Goal: Check status: Check status

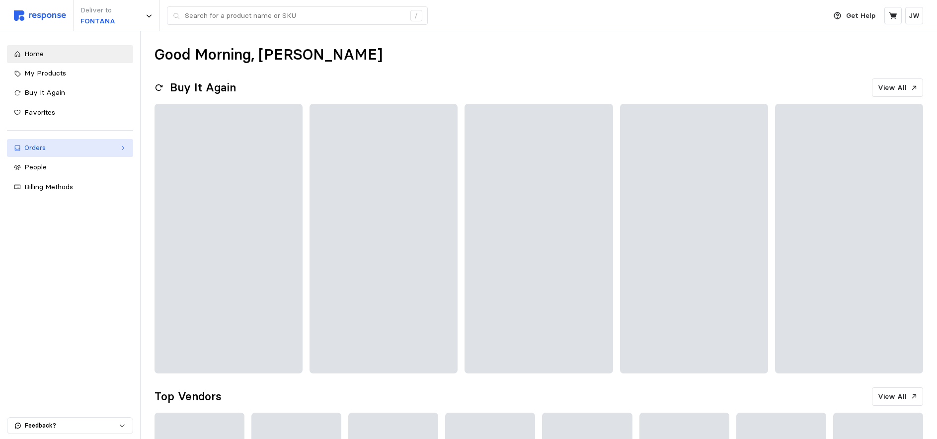
click at [34, 148] on div "Orders" at bounding box center [69, 148] width 91 height 11
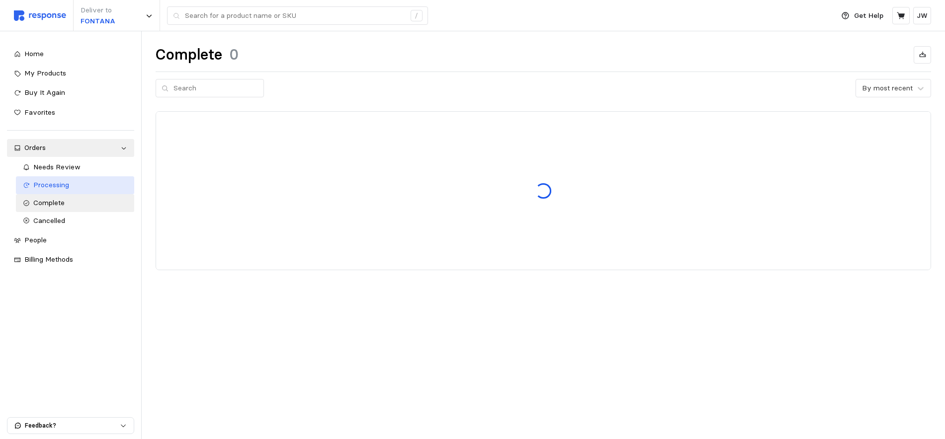
click at [49, 184] on span "Processing" at bounding box center [51, 184] width 36 height 9
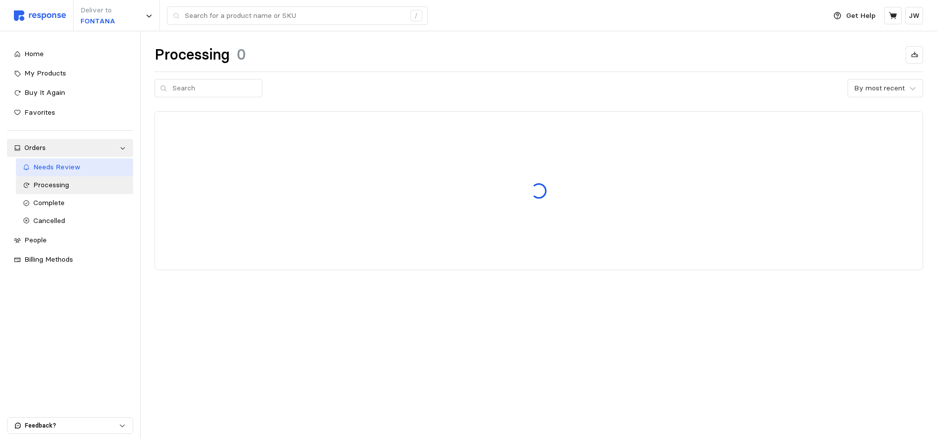
click at [49, 165] on span "Needs Review" at bounding box center [56, 167] width 47 height 9
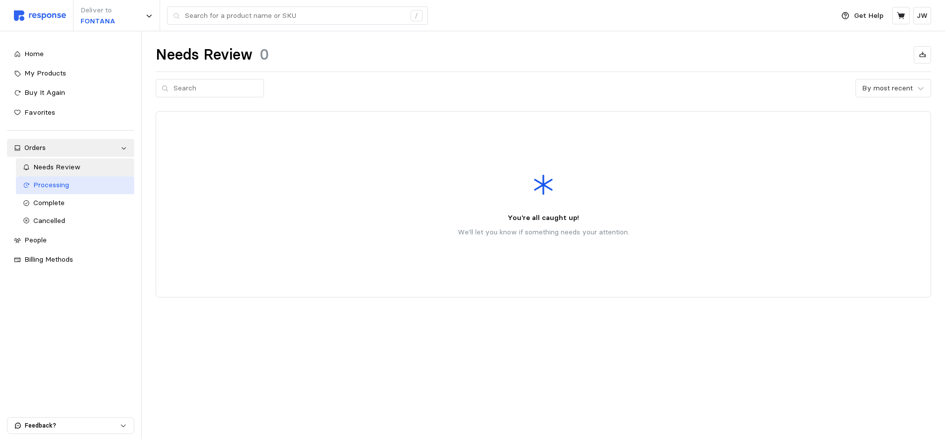
click at [40, 185] on span "Processing" at bounding box center [51, 184] width 36 height 9
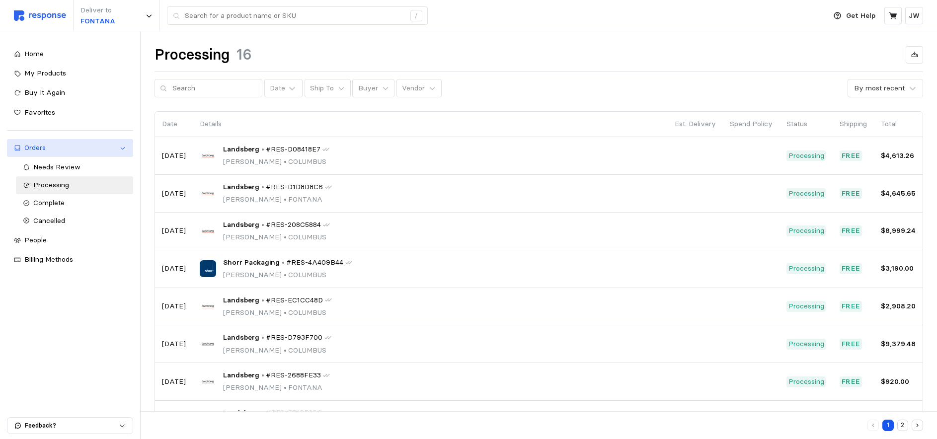
click at [40, 148] on div "Orders" at bounding box center [69, 148] width 91 height 11
click at [118, 149] on link "Orders" at bounding box center [70, 148] width 126 height 18
click at [60, 201] on span "Complete" at bounding box center [48, 202] width 31 height 9
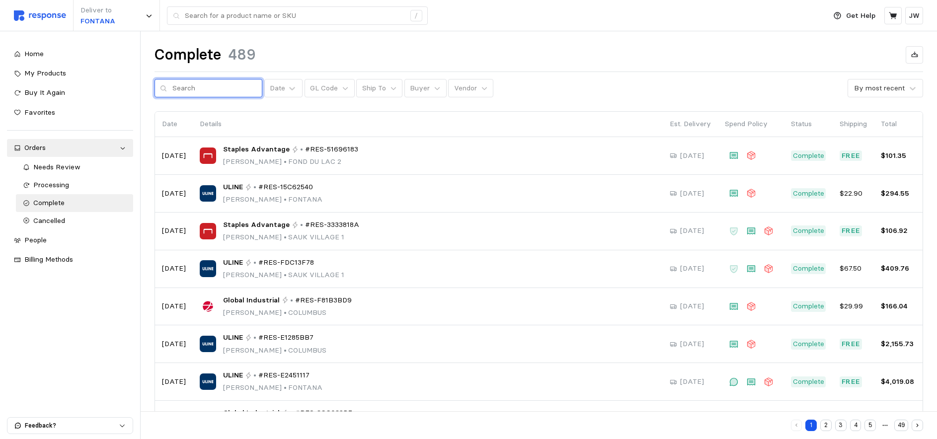
click at [187, 90] on input "text" at bounding box center [214, 89] width 84 height 18
type input "r"
type input "RESE2451117"
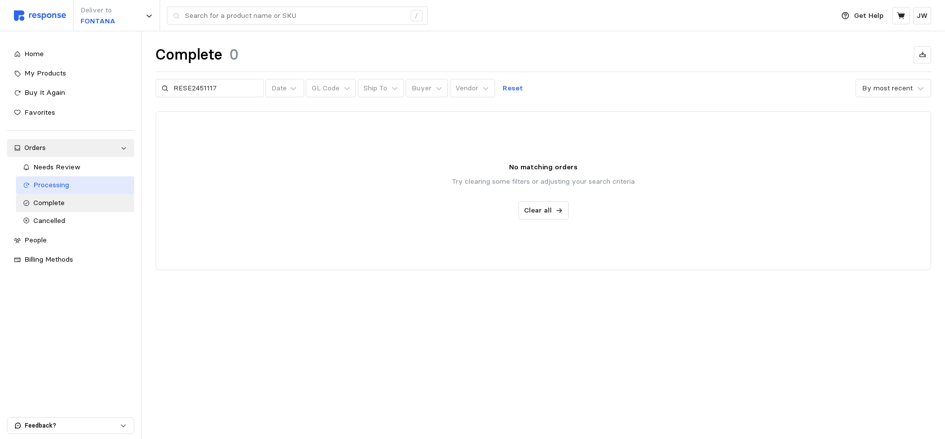
click at [50, 186] on span "Processing" at bounding box center [51, 184] width 36 height 9
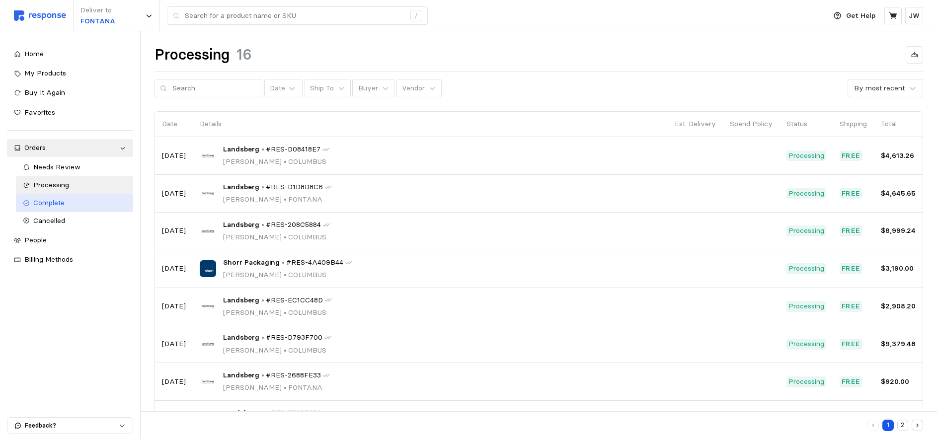
click at [48, 207] on span "Complete" at bounding box center [48, 202] width 31 height 9
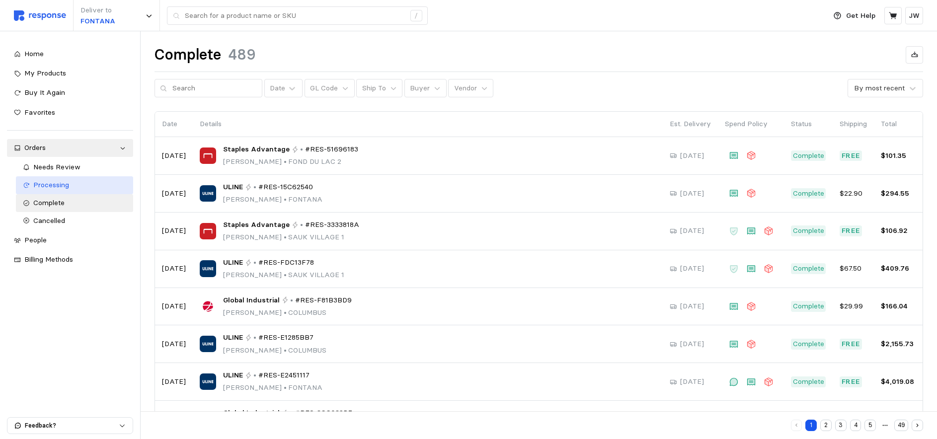
click at [53, 187] on span "Processing" at bounding box center [51, 184] width 36 height 9
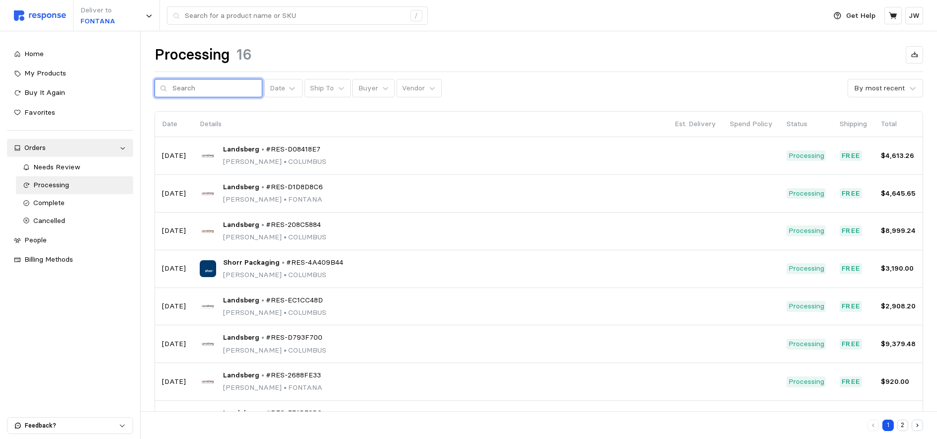
click at [190, 93] on input "text" at bounding box center [214, 89] width 84 height 18
drag, startPoint x: 224, startPoint y: 88, endPoint x: 160, endPoint y: 87, distance: 64.1
click at [160, 87] on div "RES-E2451117" at bounding box center [209, 88] width 108 height 19
type input "RES-E2451117"
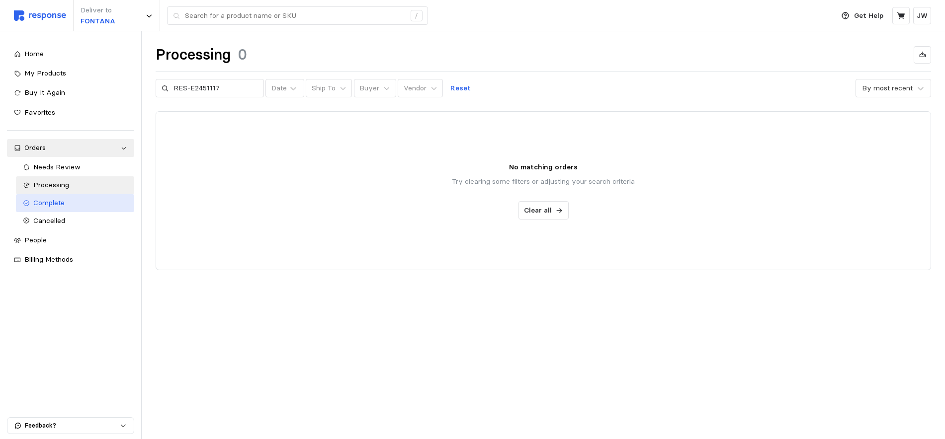
click at [42, 203] on span "Complete" at bounding box center [48, 202] width 31 height 9
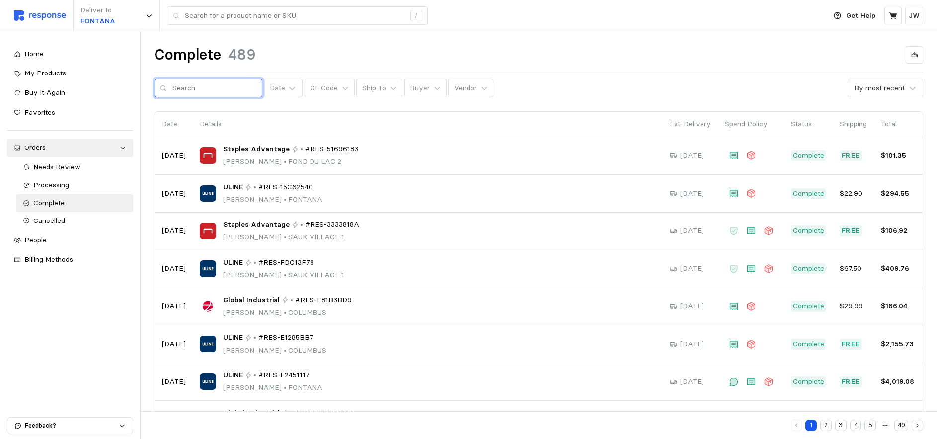
click at [200, 88] on input "text" at bounding box center [214, 89] width 84 height 18
paste input "RES-E2451117"
type input "RES-E2451117"
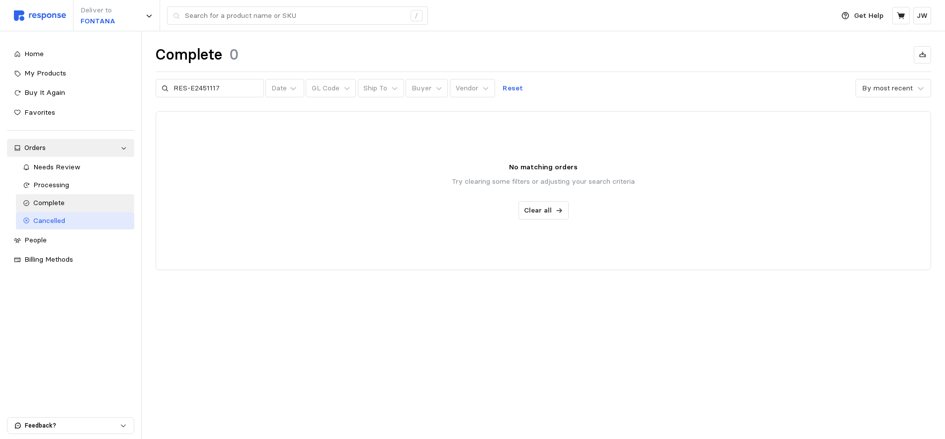
click at [49, 221] on span "Cancelled" at bounding box center [49, 220] width 32 height 9
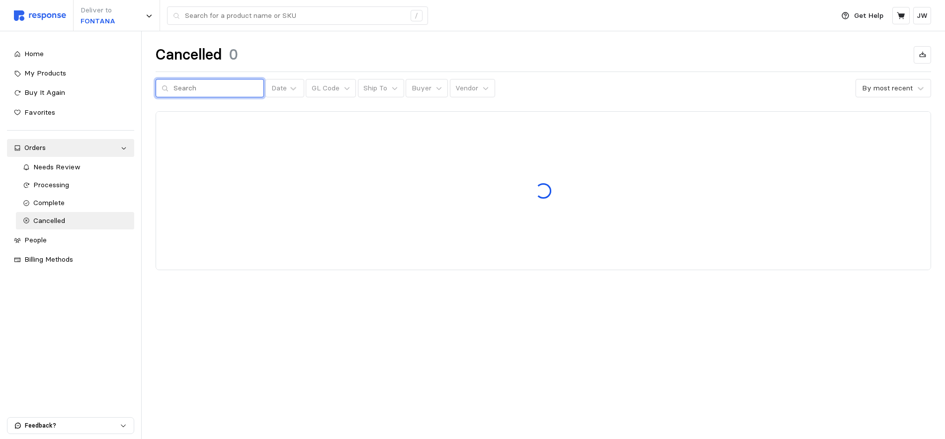
click at [190, 85] on input "text" at bounding box center [215, 89] width 84 height 18
paste input "RES-E2451117"
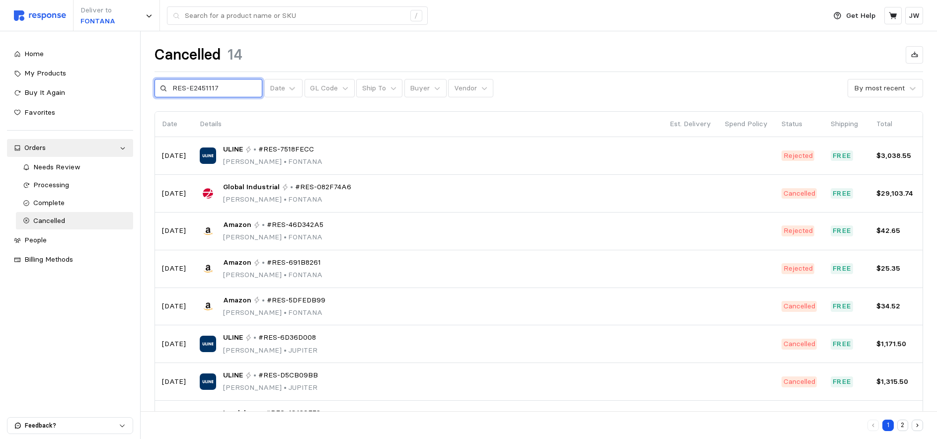
type input "RES-E2451117"
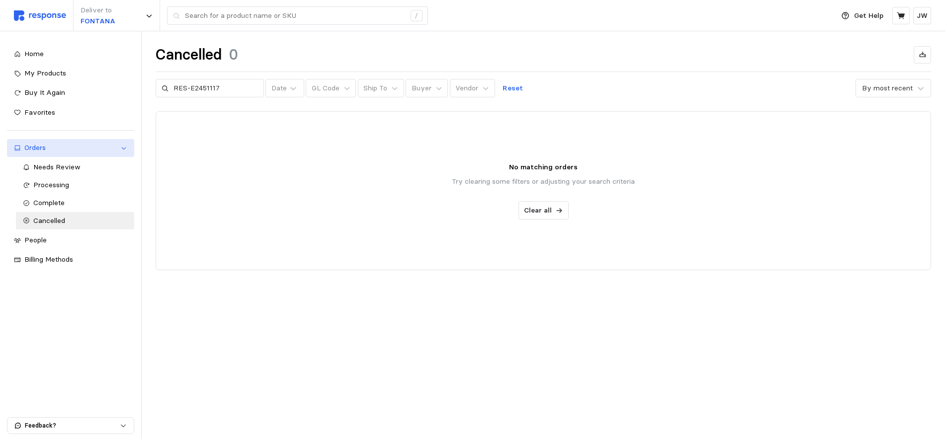
click at [40, 148] on div "Orders" at bounding box center [70, 148] width 92 height 11
click at [38, 147] on div "Orders" at bounding box center [70, 148] width 92 height 11
click at [496, 87] on button "Reset" at bounding box center [512, 88] width 32 height 19
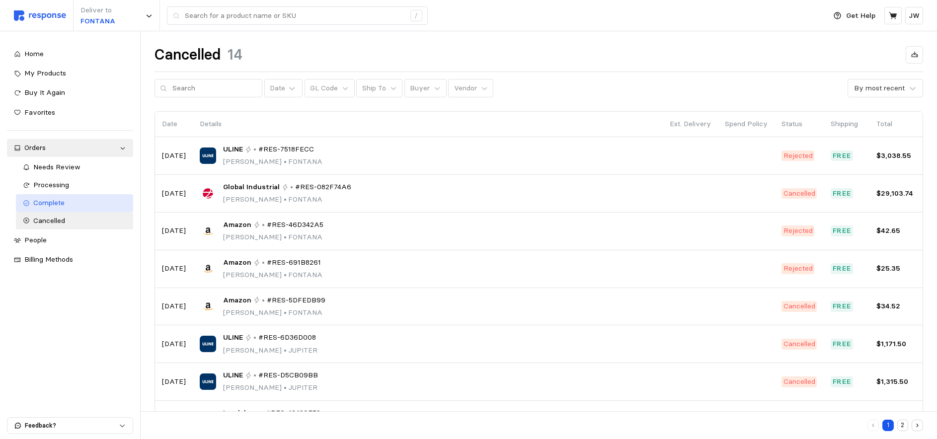
click at [100, 207] on div "Complete" at bounding box center [79, 203] width 93 height 11
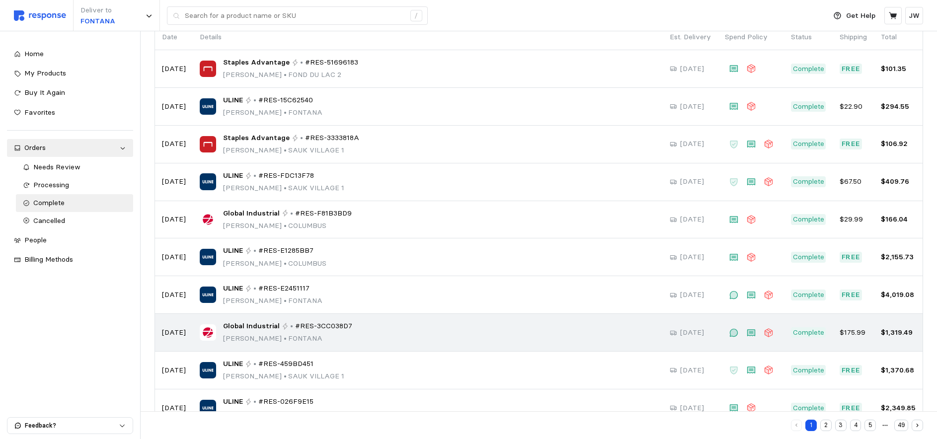
scroll to position [87, 0]
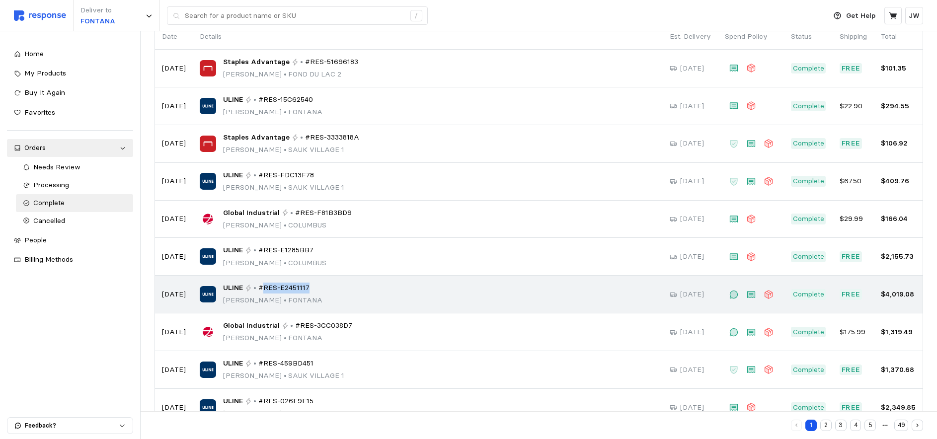
drag, startPoint x: 315, startPoint y: 287, endPoint x: 264, endPoint y: 287, distance: 50.7
click at [264, 287] on div "ULINE • #RES-E2451117 [PERSON_NAME] • [PERSON_NAME]" at bounding box center [428, 294] width 456 height 23
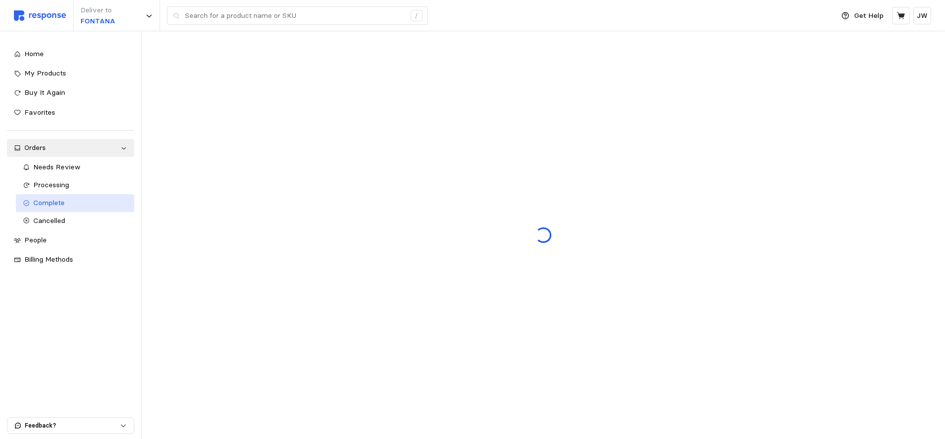
click at [60, 196] on link "Complete" at bounding box center [75, 203] width 119 height 18
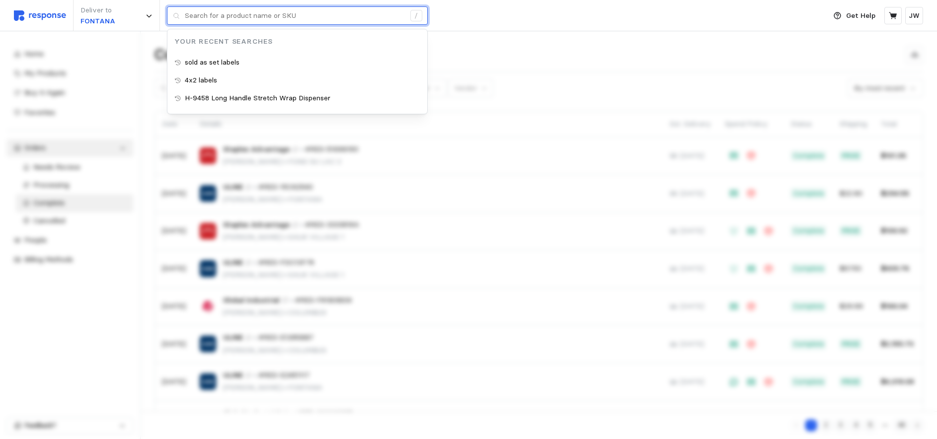
click at [222, 19] on input "text" at bounding box center [295, 16] width 220 height 18
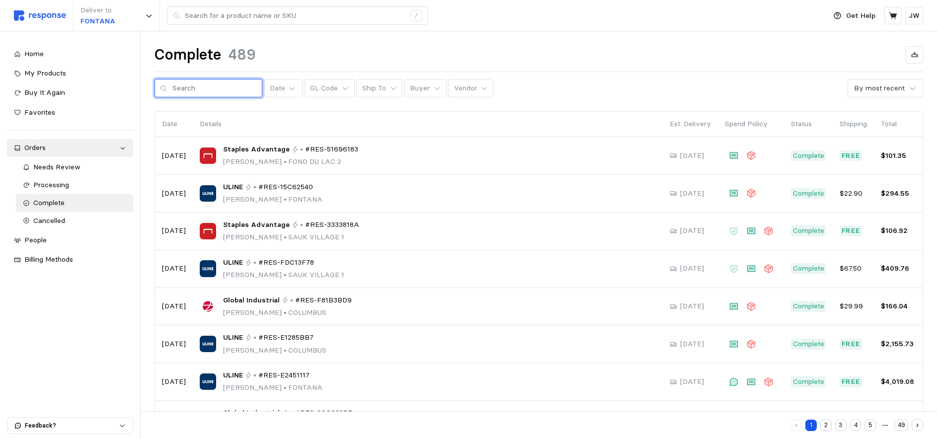
click at [174, 89] on input "text" at bounding box center [214, 89] width 84 height 18
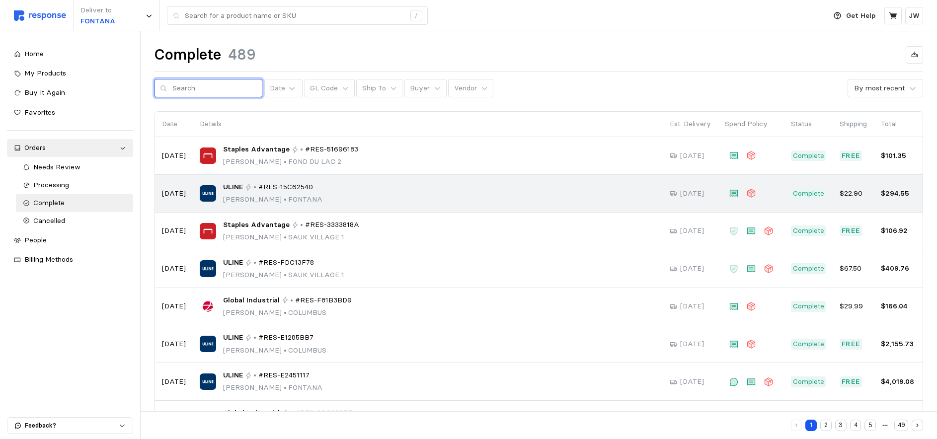
paste input "RES-E2451117"
type input "RES-E2451117"
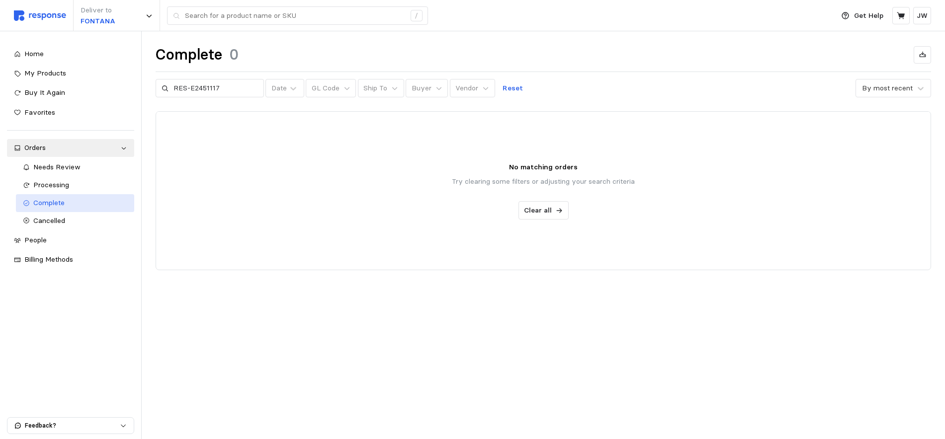
click at [78, 206] on div "Complete" at bounding box center [80, 203] width 94 height 11
drag, startPoint x: 497, startPoint y: 95, endPoint x: 497, endPoint y: 88, distance: 7.0
click at [497, 95] on button "Reset" at bounding box center [512, 88] width 32 height 19
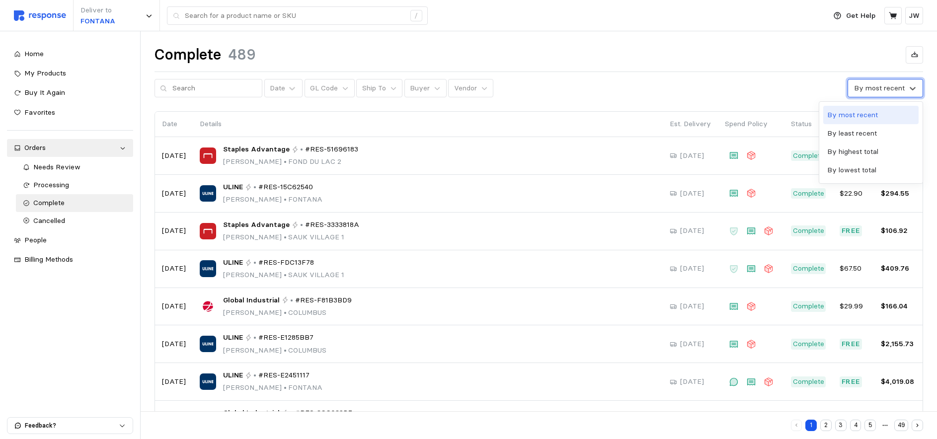
click at [918, 88] on div "By most recent" at bounding box center [886, 88] width 76 height 18
click at [918, 89] on div "By most recent" at bounding box center [886, 88] width 76 height 18
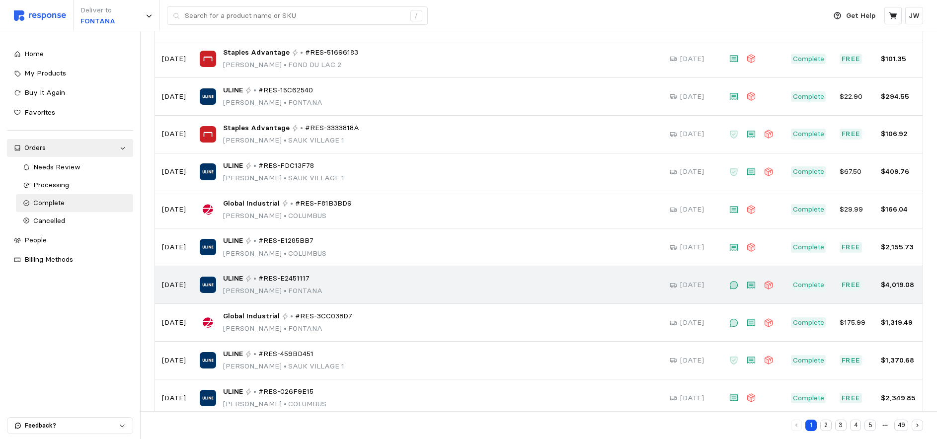
scroll to position [117, 0]
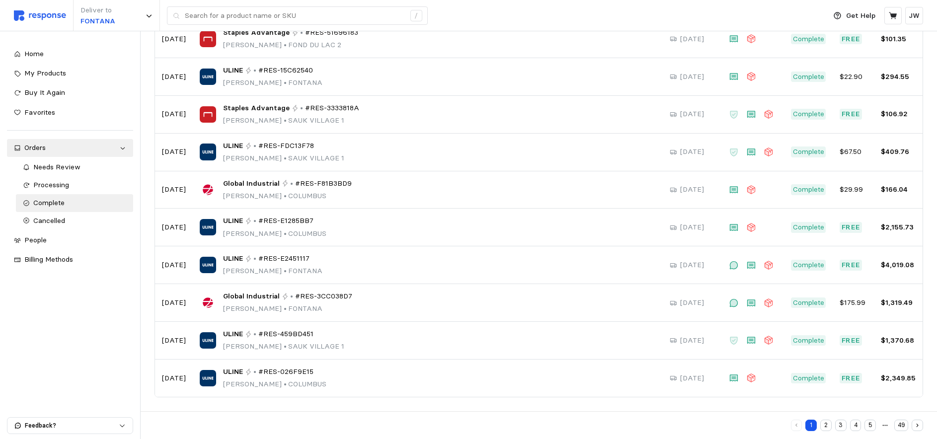
click at [855, 428] on button "4" at bounding box center [855, 425] width 11 height 11
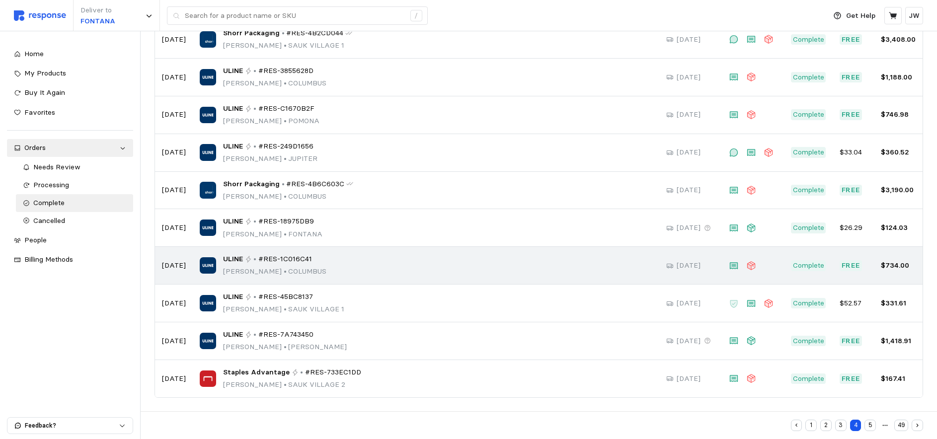
scroll to position [117, 0]
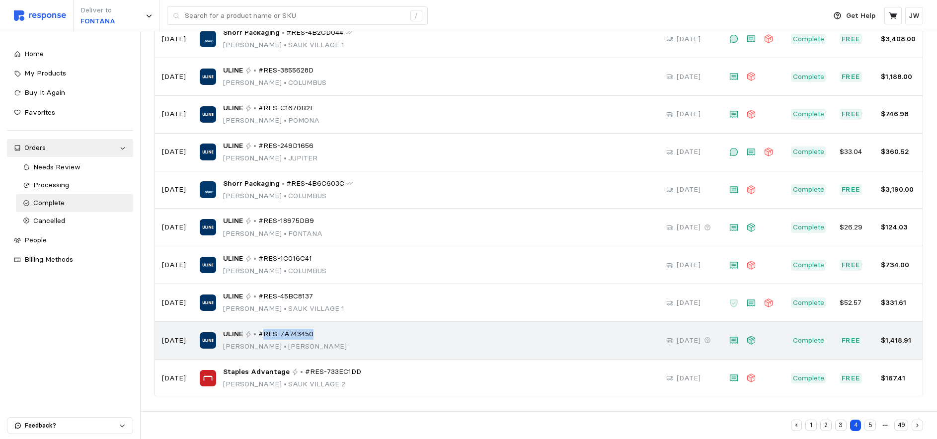
drag, startPoint x: 316, startPoint y: 337, endPoint x: 260, endPoint y: 336, distance: 55.7
click at [260, 336] on div "ULINE • #RES-7A743450 [PERSON_NAME] • [PERSON_NAME]" at bounding box center [426, 340] width 453 height 23
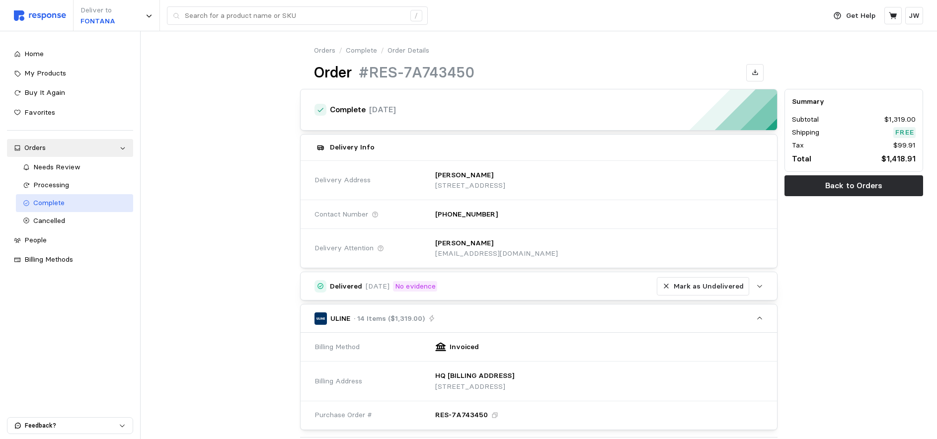
click at [27, 205] on icon at bounding box center [26, 203] width 7 height 7
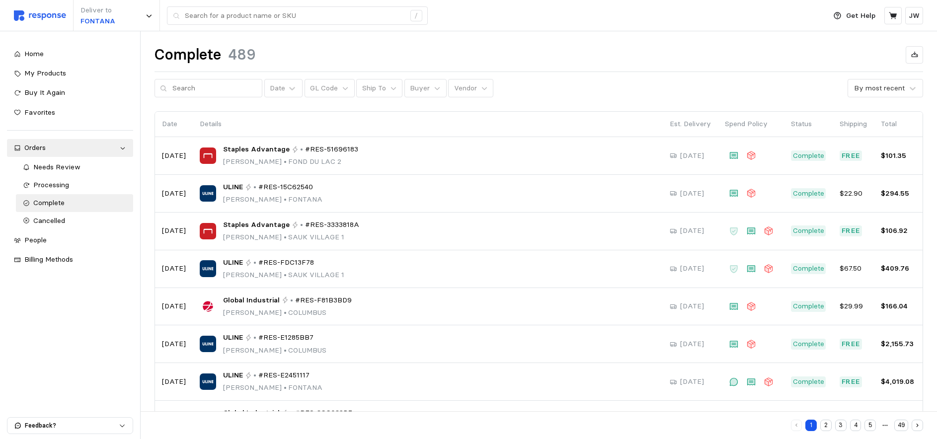
click at [870, 425] on button "5" at bounding box center [870, 425] width 11 height 11
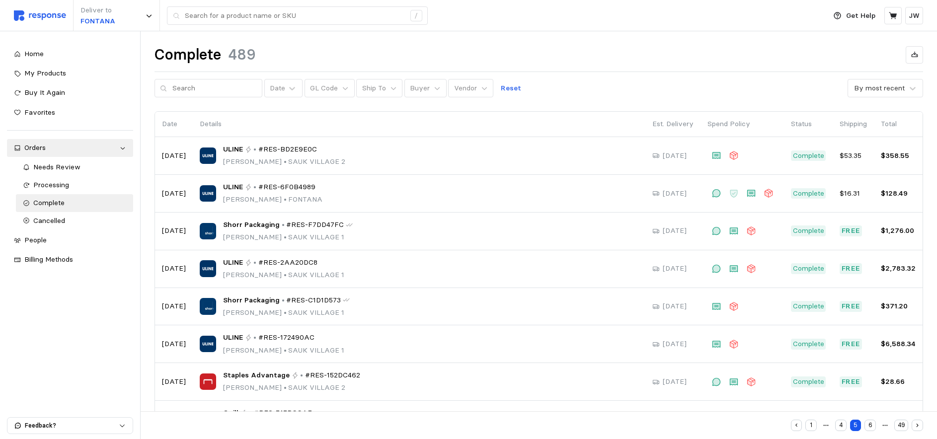
click at [811, 425] on button "1" at bounding box center [811, 425] width 11 height 11
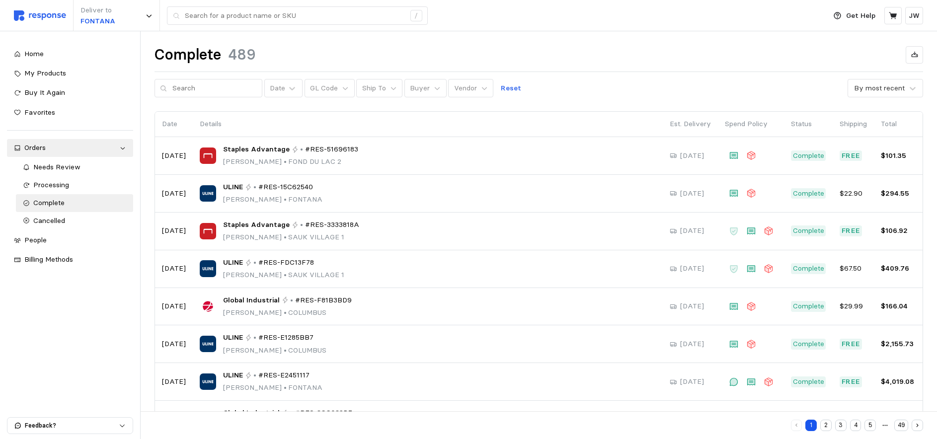
click at [857, 426] on button "4" at bounding box center [855, 425] width 11 height 11
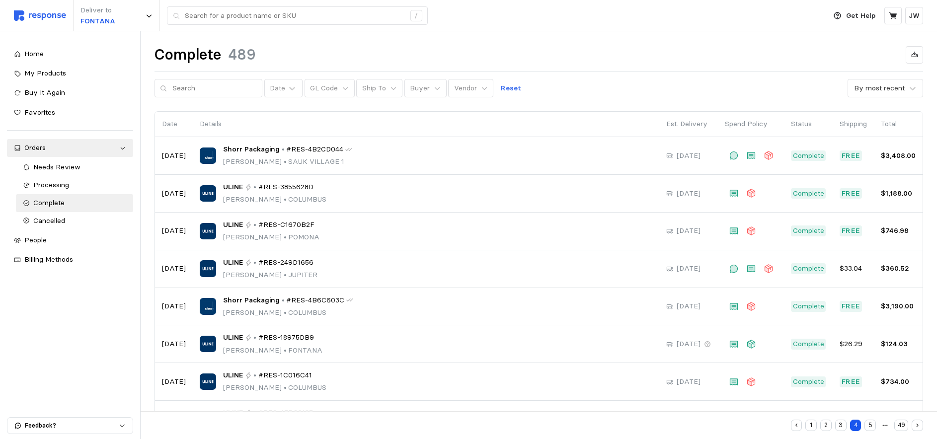
click at [812, 426] on button "1" at bounding box center [811, 425] width 11 height 11
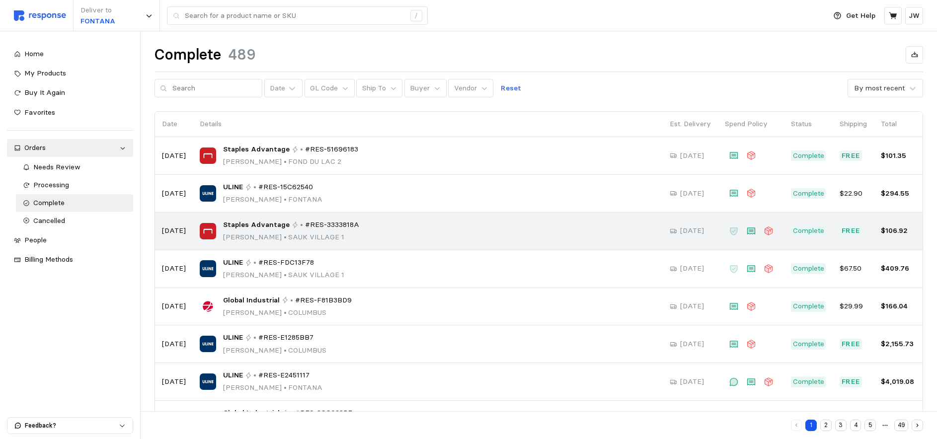
scroll to position [82, 0]
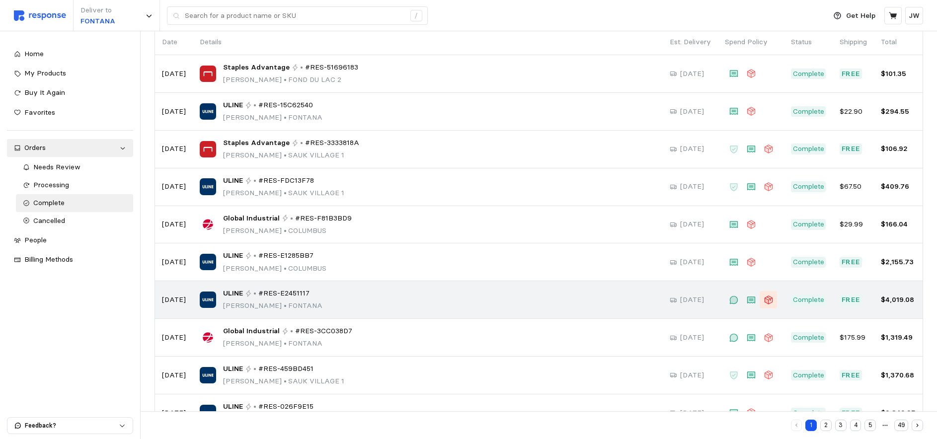
click at [769, 300] on icon at bounding box center [768, 300] width 8 height 8
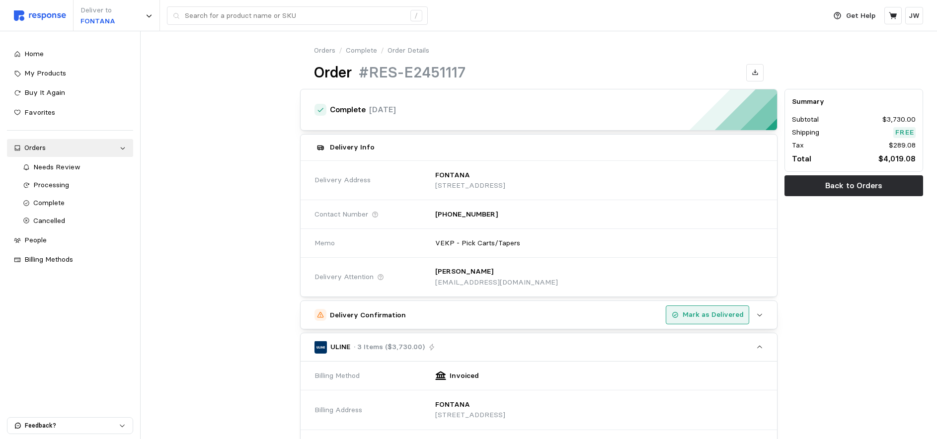
click at [721, 316] on p "Mark as Delivered" at bounding box center [713, 315] width 61 height 11
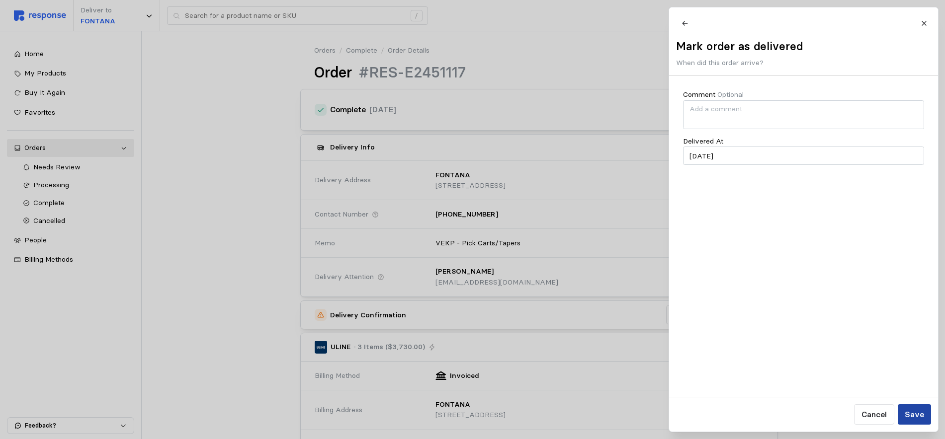
click at [918, 415] on p "Save" at bounding box center [913, 415] width 19 height 12
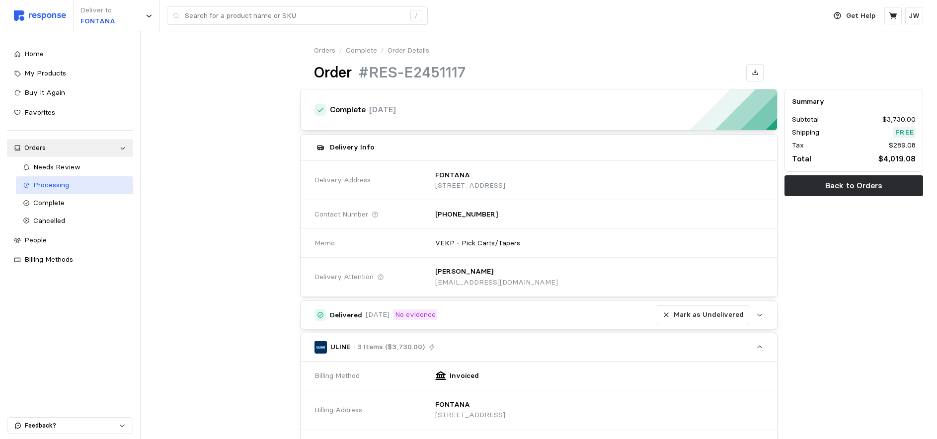
click at [46, 185] on span "Processing" at bounding box center [51, 184] width 36 height 9
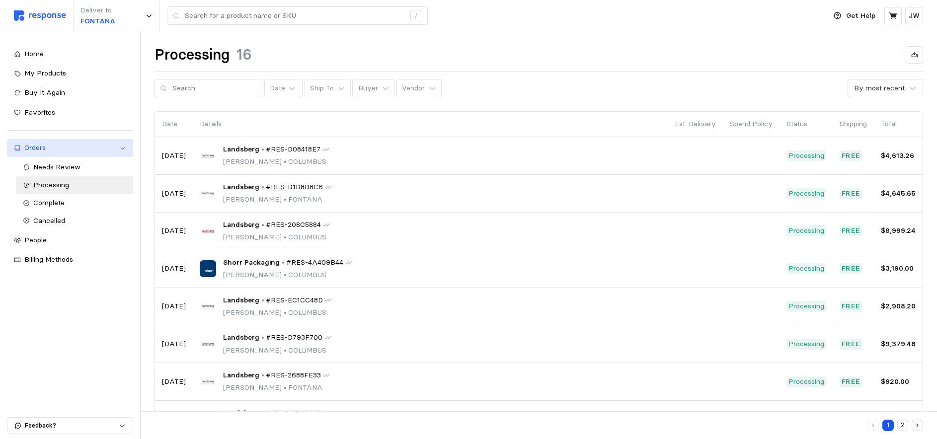
click at [25, 148] on div "Orders" at bounding box center [69, 148] width 91 height 11
click at [31, 148] on div "Orders" at bounding box center [69, 148] width 91 height 11
click at [44, 150] on div "Orders" at bounding box center [69, 148] width 91 height 11
click at [91, 148] on div "Orders" at bounding box center [69, 148] width 91 height 11
click at [47, 204] on span "Complete" at bounding box center [48, 202] width 31 height 9
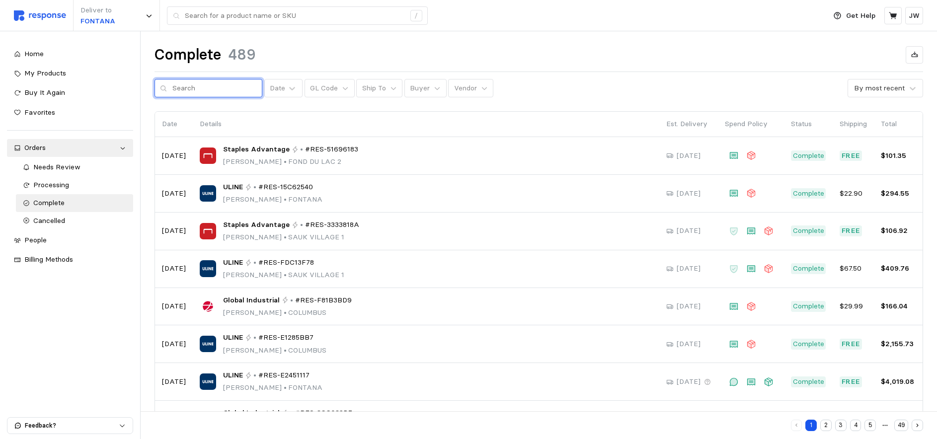
click at [194, 90] on input "text" at bounding box center [214, 89] width 84 height 18
type input "FONTANA"
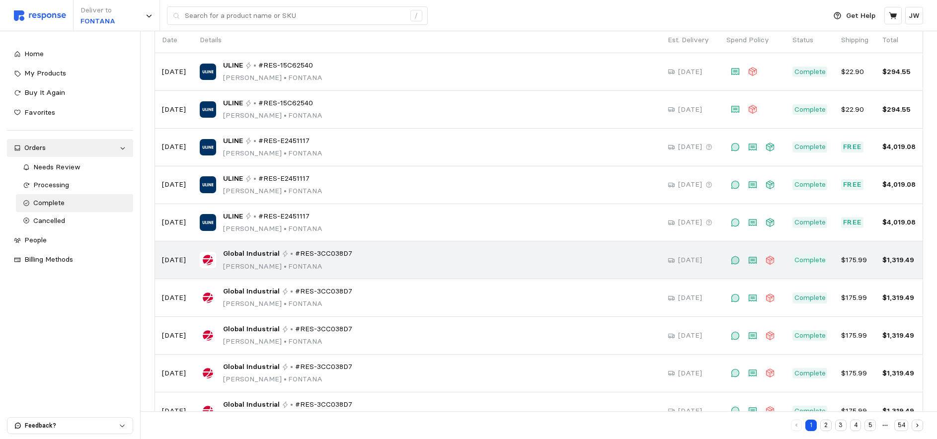
scroll to position [117, 0]
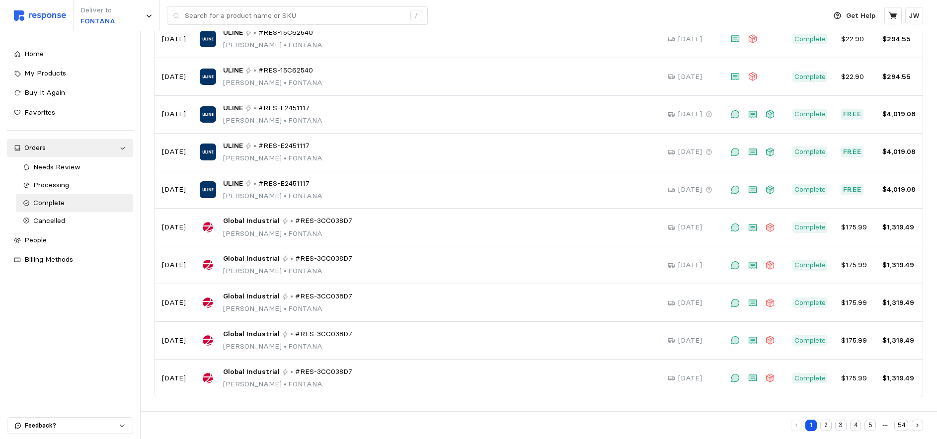
click at [826, 425] on button "2" at bounding box center [826, 425] width 11 height 11
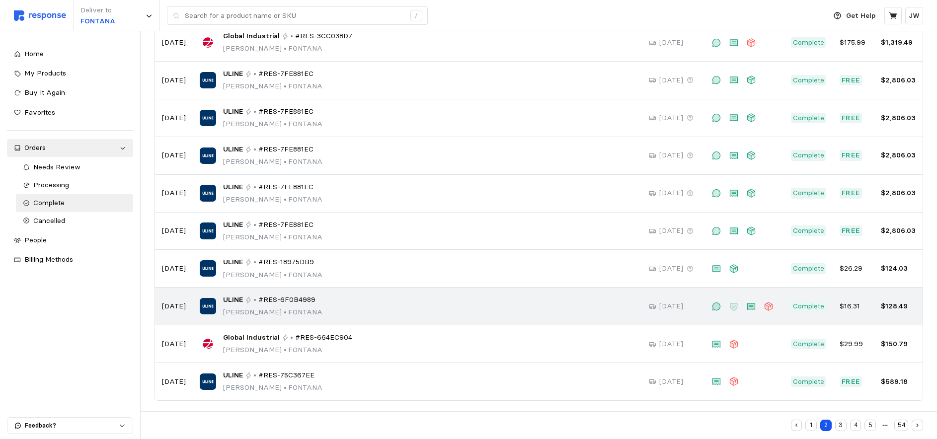
scroll to position [381, 0]
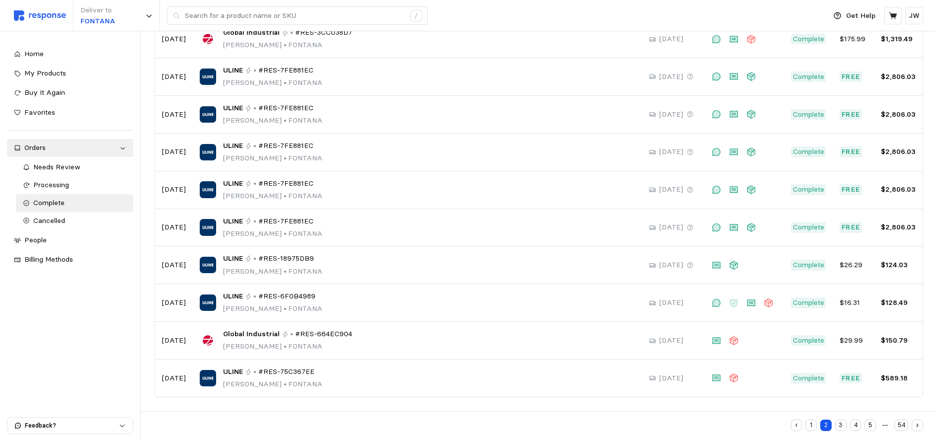
click at [842, 426] on button "3" at bounding box center [840, 425] width 11 height 11
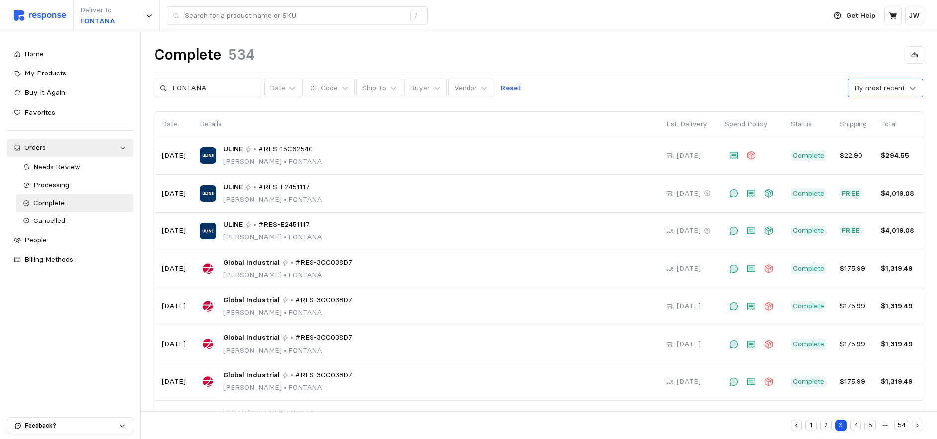
click at [915, 87] on icon at bounding box center [913, 88] width 6 height 3
click at [722, 87] on div "FONTANA Date GL Code Ship To Buyer Vendor Reset By most recent" at bounding box center [539, 88] width 769 height 19
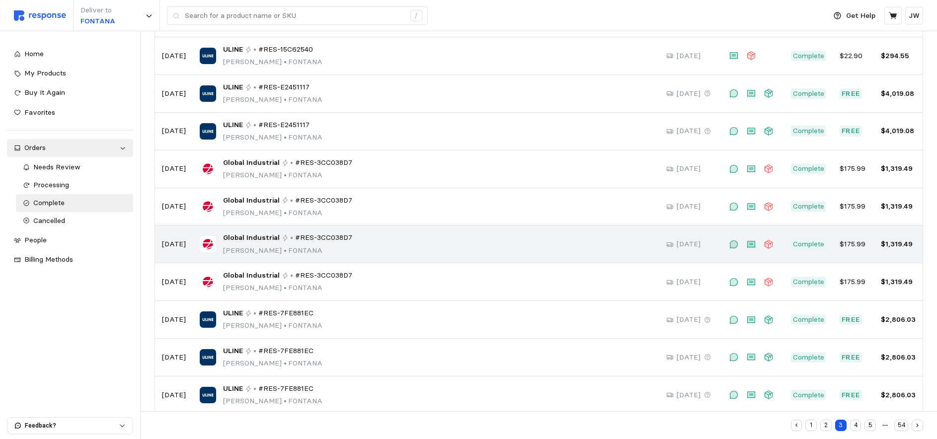
scroll to position [74, 0]
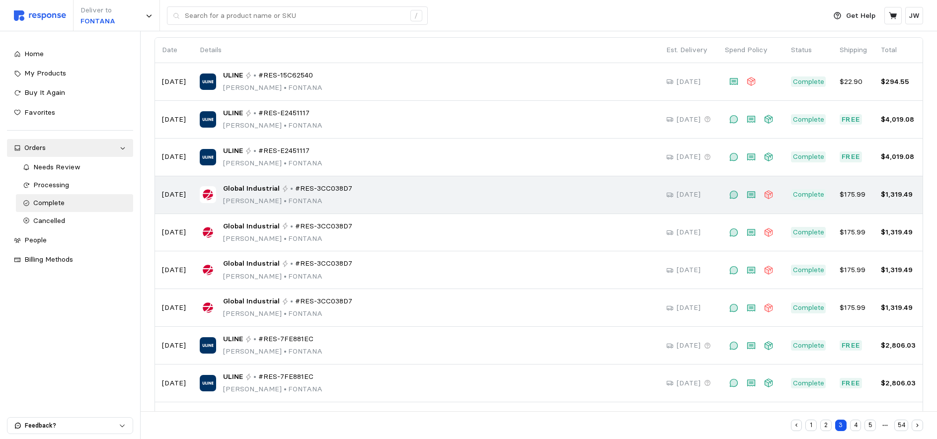
click at [321, 186] on span "#RES-3CC038D7" at bounding box center [323, 188] width 57 height 11
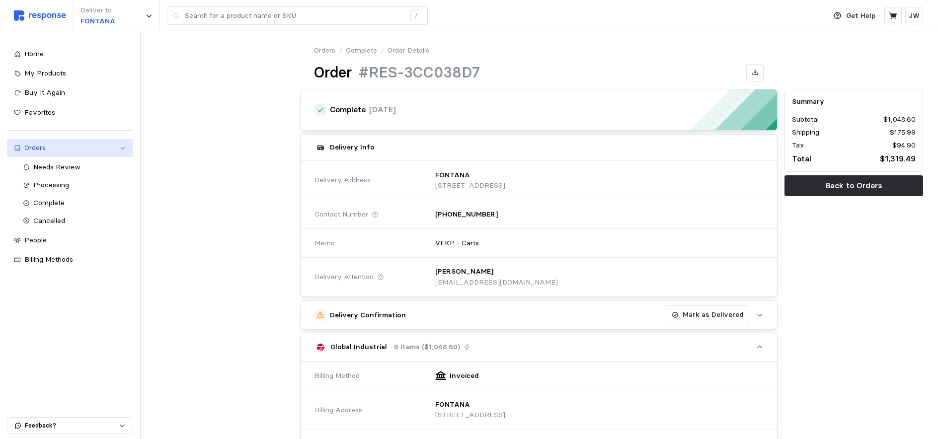
click at [33, 147] on div "Orders" at bounding box center [69, 148] width 91 height 11
click at [36, 146] on div "Orders" at bounding box center [69, 148] width 91 height 11
click at [42, 183] on span "Processing" at bounding box center [51, 184] width 36 height 9
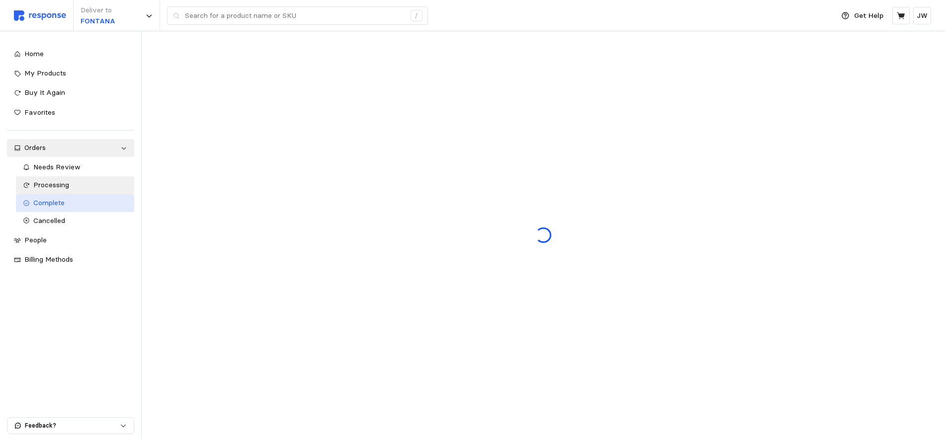
click at [40, 202] on span "Complete" at bounding box center [48, 202] width 31 height 9
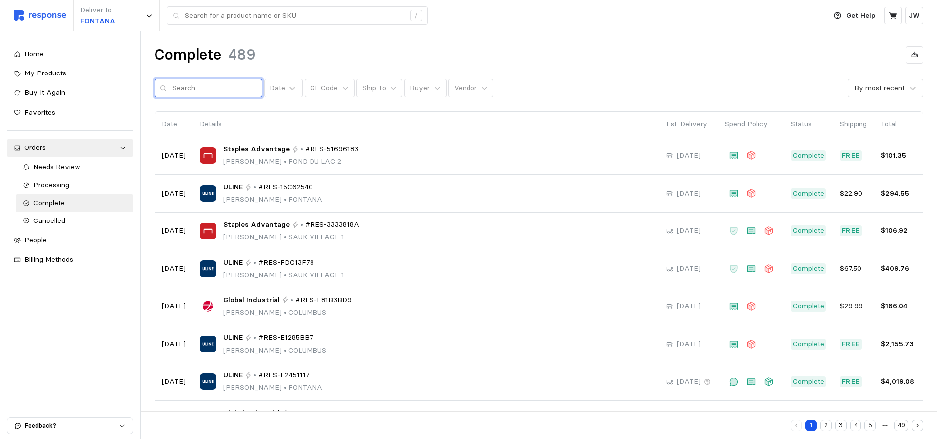
click at [200, 89] on input "text" at bounding box center [214, 89] width 84 height 18
type input "FONTANA"
click at [390, 87] on icon at bounding box center [393, 88] width 7 height 7
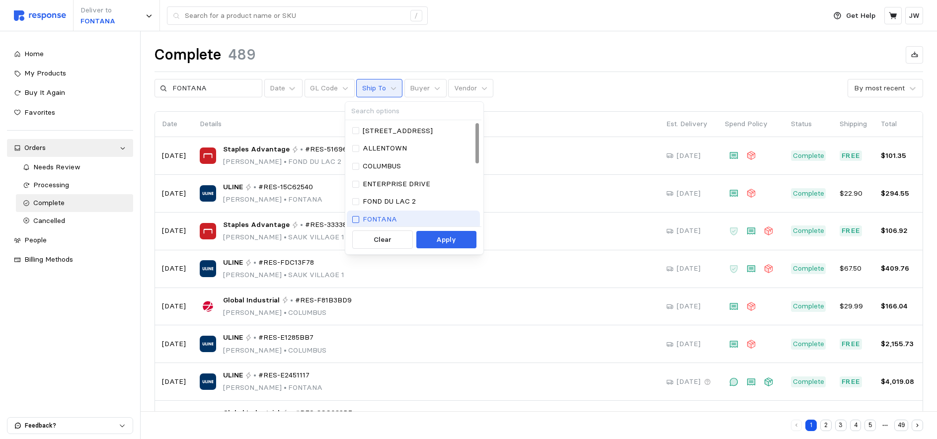
click at [355, 219] on div at bounding box center [355, 219] width 7 height 7
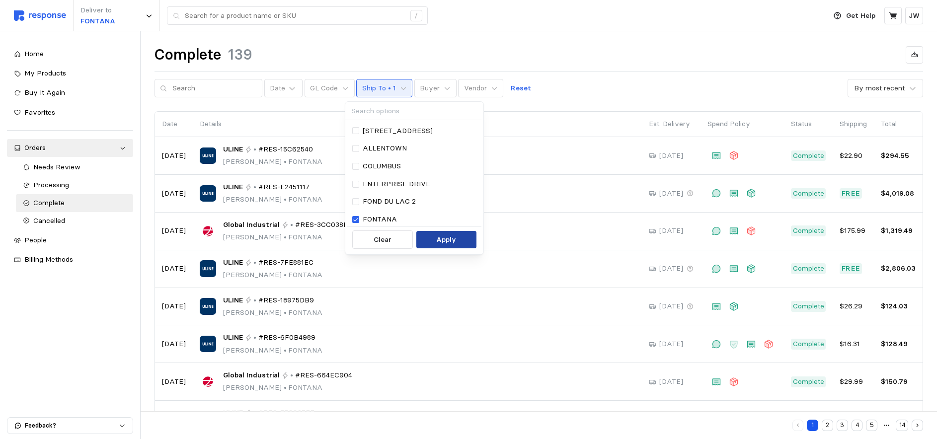
click at [445, 241] on p "Apply" at bounding box center [446, 240] width 20 height 11
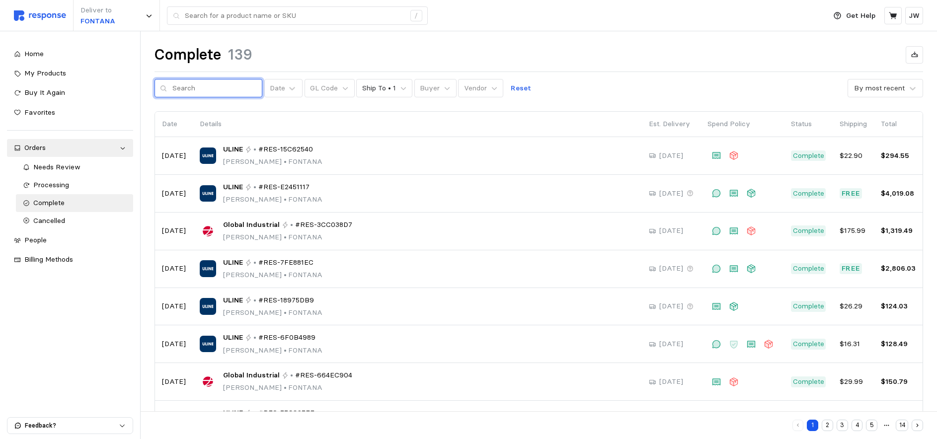
click at [202, 88] on input "text" at bounding box center [214, 89] width 84 height 18
type input "15C62540"
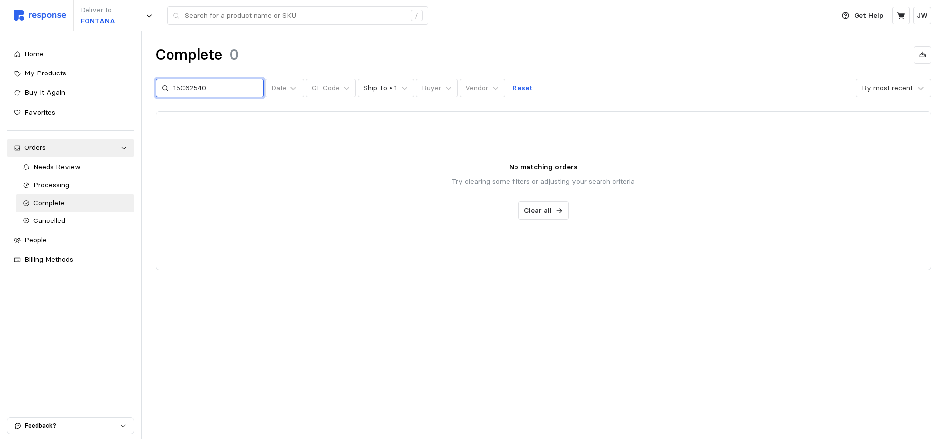
drag, startPoint x: 217, startPoint y: 86, endPoint x: 157, endPoint y: 92, distance: 60.4
click at [157, 92] on div "15C62540" at bounding box center [210, 88] width 108 height 19
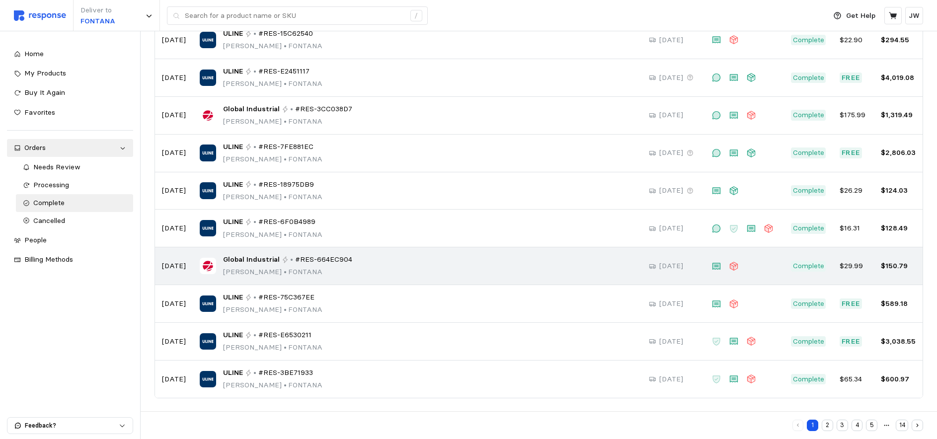
scroll to position [117, 0]
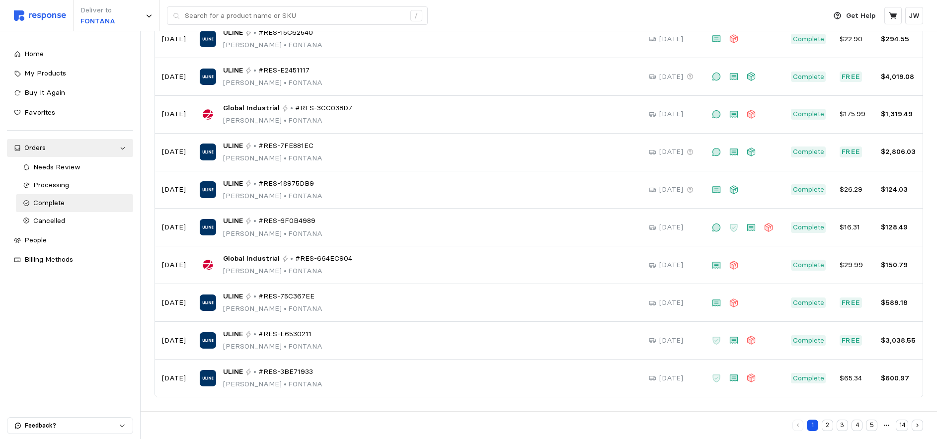
click at [828, 425] on button "2" at bounding box center [827, 425] width 11 height 11
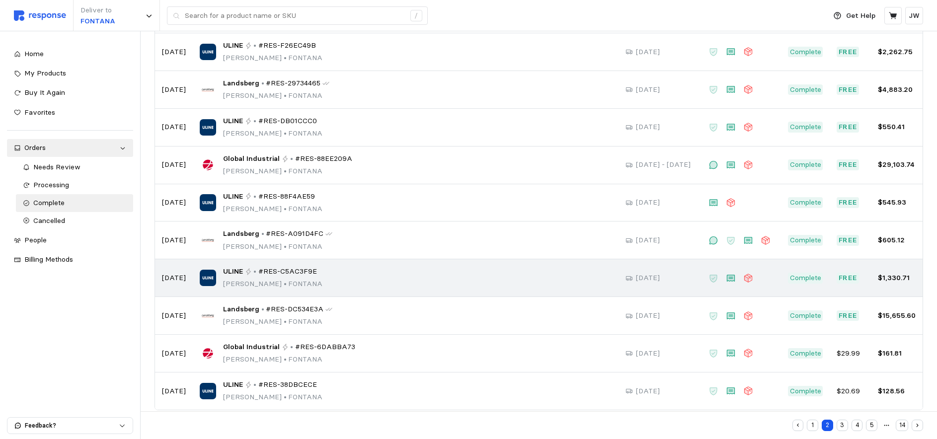
scroll to position [117, 0]
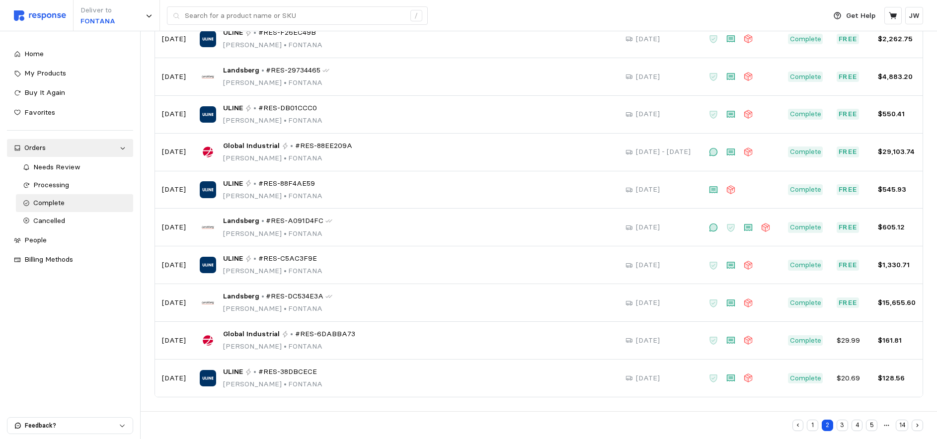
click at [843, 425] on button "3" at bounding box center [842, 425] width 11 height 11
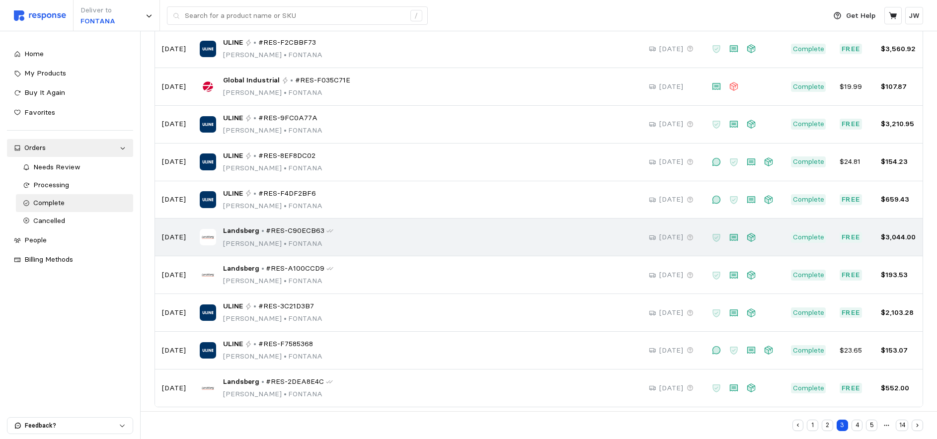
scroll to position [117, 0]
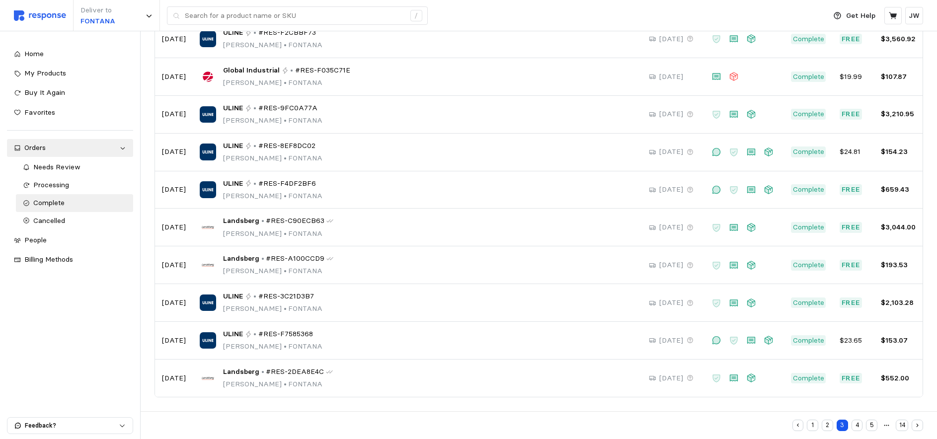
click at [857, 425] on button "4" at bounding box center [857, 425] width 11 height 11
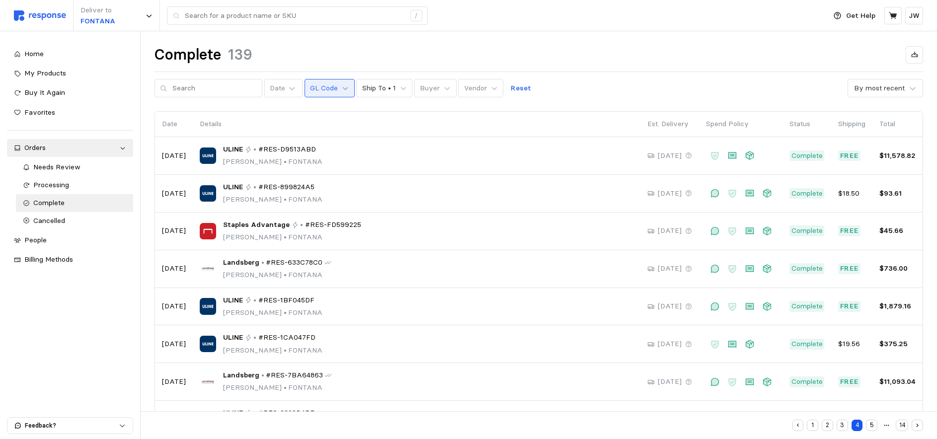
click at [342, 89] on icon at bounding box center [345, 88] width 7 height 7
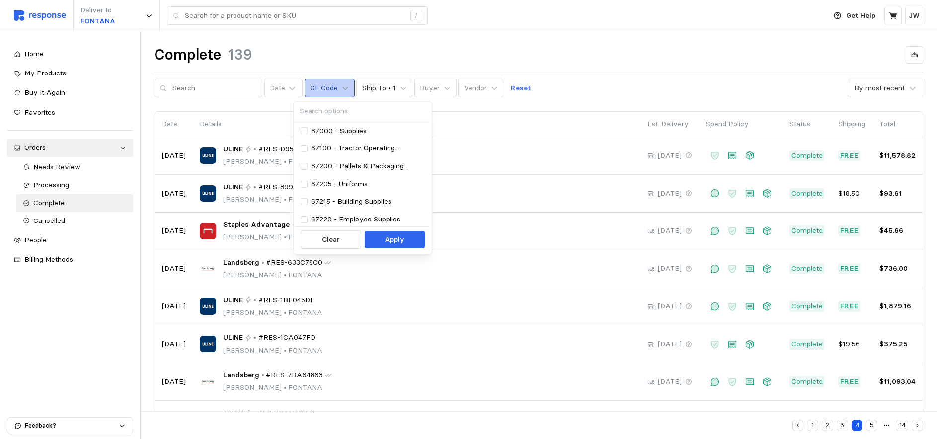
click at [343, 89] on icon at bounding box center [345, 88] width 5 height 3
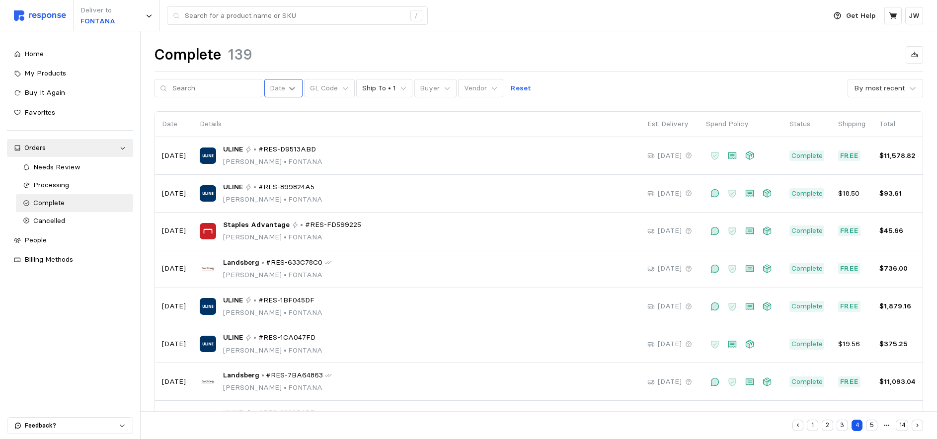
click at [289, 88] on icon at bounding box center [292, 88] width 6 height 3
click at [288, 189] on div "This Year" at bounding box center [316, 188] width 95 height 18
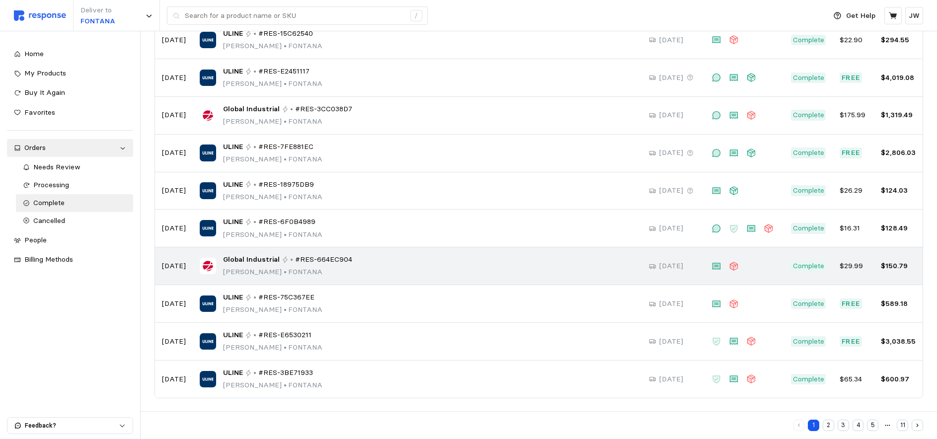
scroll to position [117, 0]
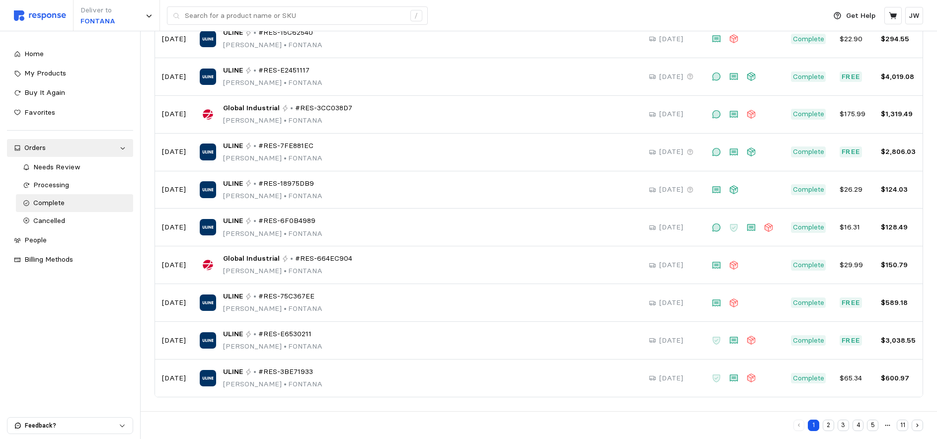
click at [829, 425] on button "2" at bounding box center [828, 425] width 11 height 11
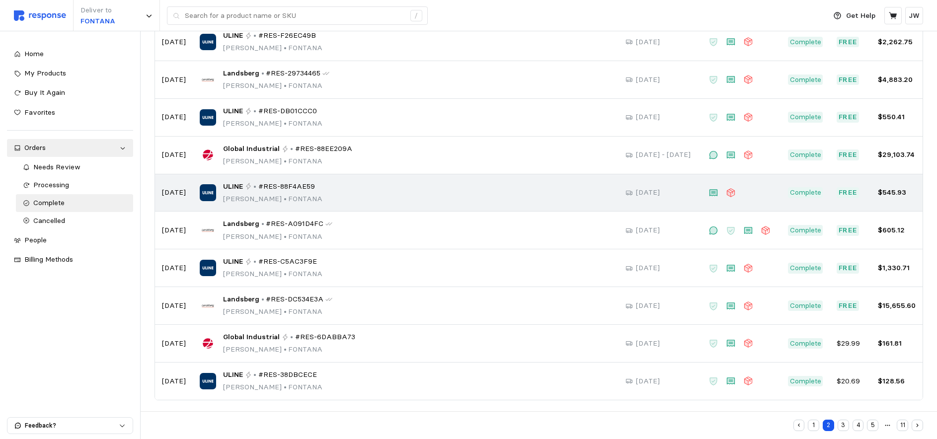
scroll to position [117, 0]
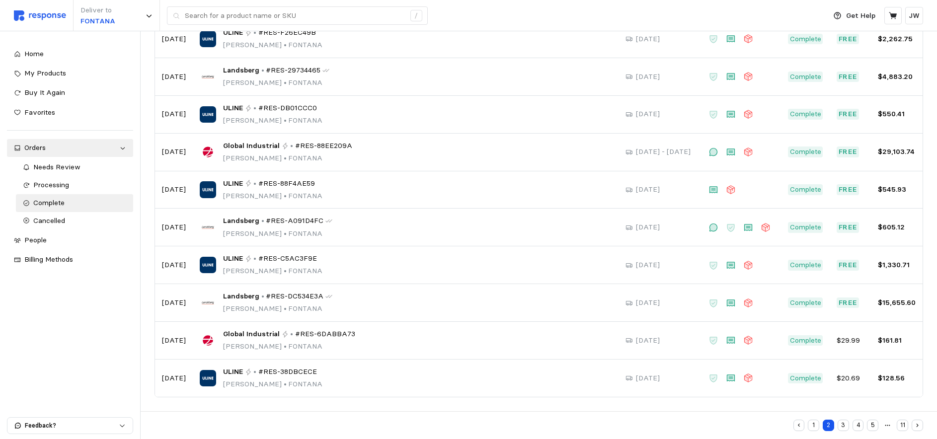
click at [815, 424] on button "1" at bounding box center [813, 425] width 11 height 11
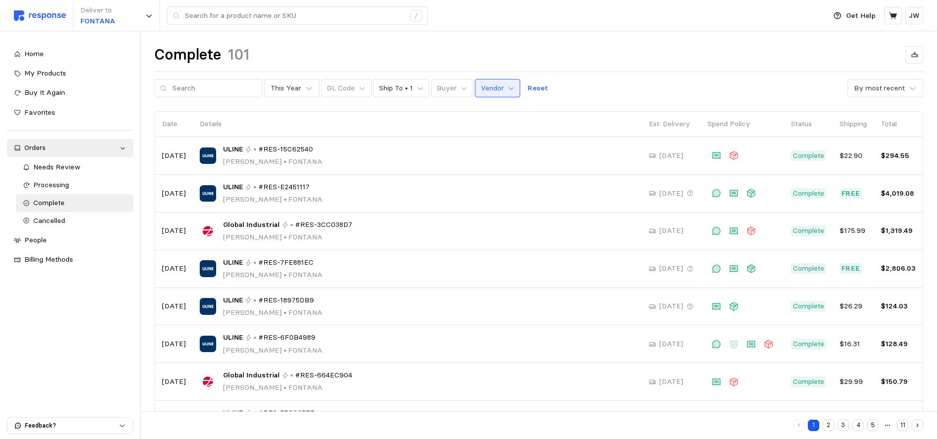
click at [508, 90] on icon at bounding box center [511, 88] width 7 height 7
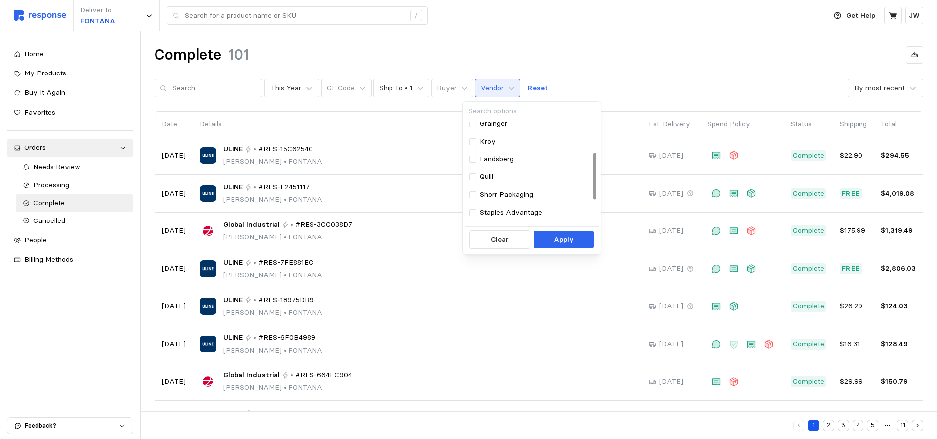
scroll to position [63, 0]
click at [474, 174] on div at bounding box center [473, 174] width 7 height 7
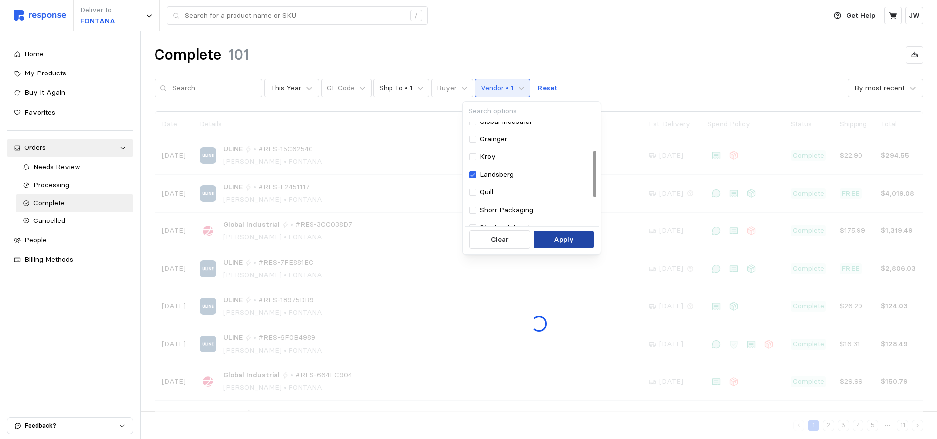
click at [558, 240] on p "Apply" at bounding box center [564, 240] width 20 height 11
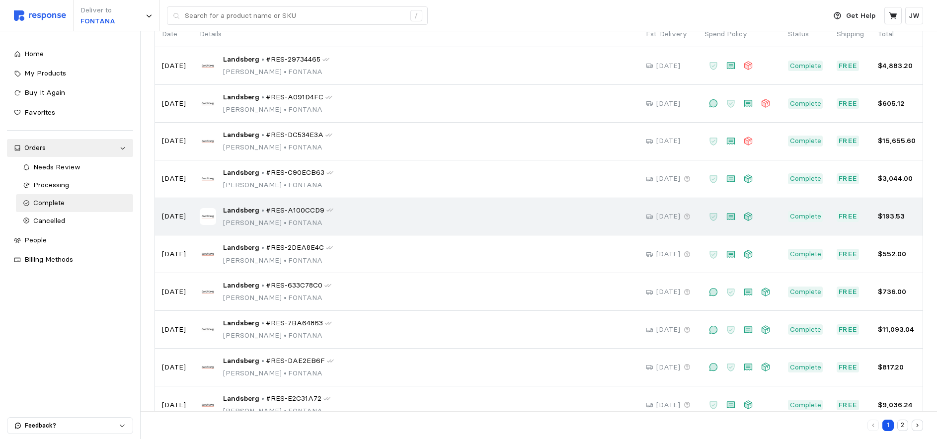
scroll to position [117, 0]
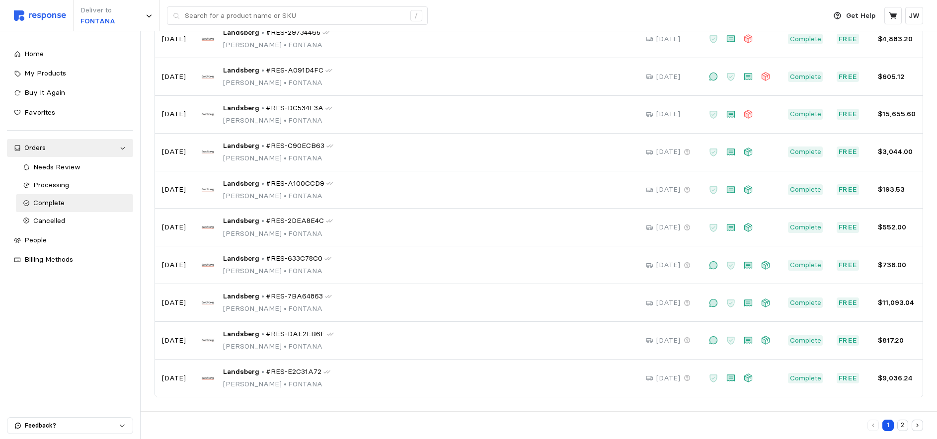
click at [904, 424] on button "2" at bounding box center [903, 425] width 11 height 11
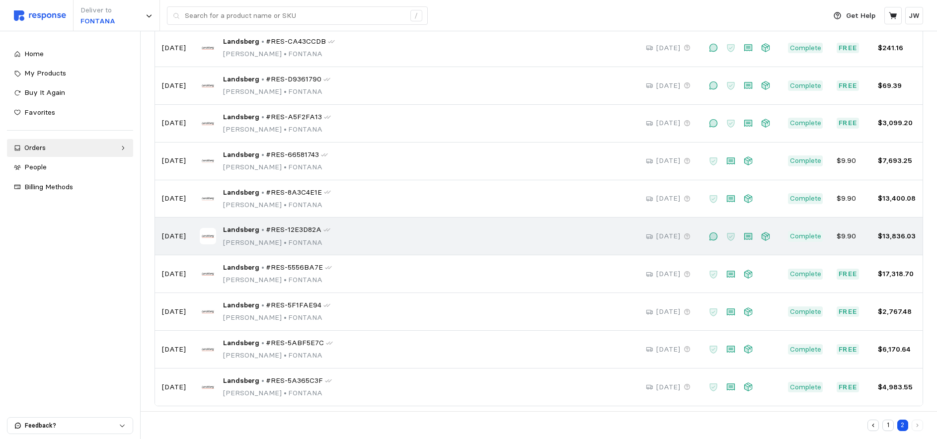
scroll to position [117, 0]
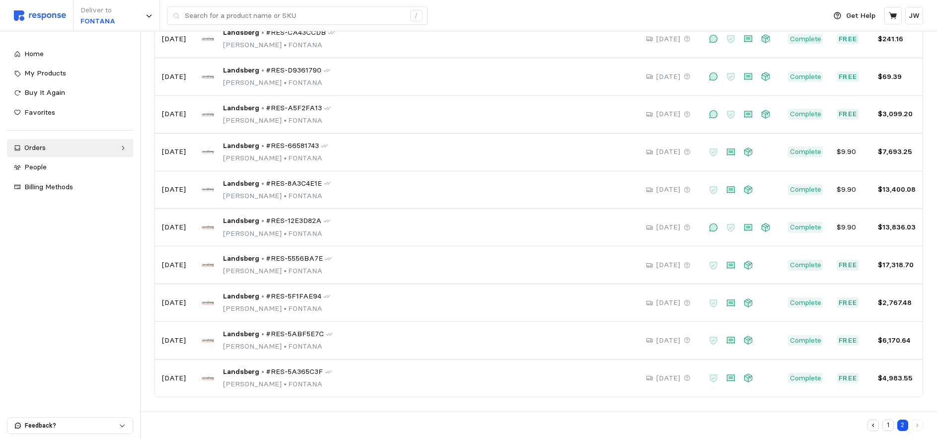
click at [890, 428] on button "1" at bounding box center [888, 425] width 11 height 11
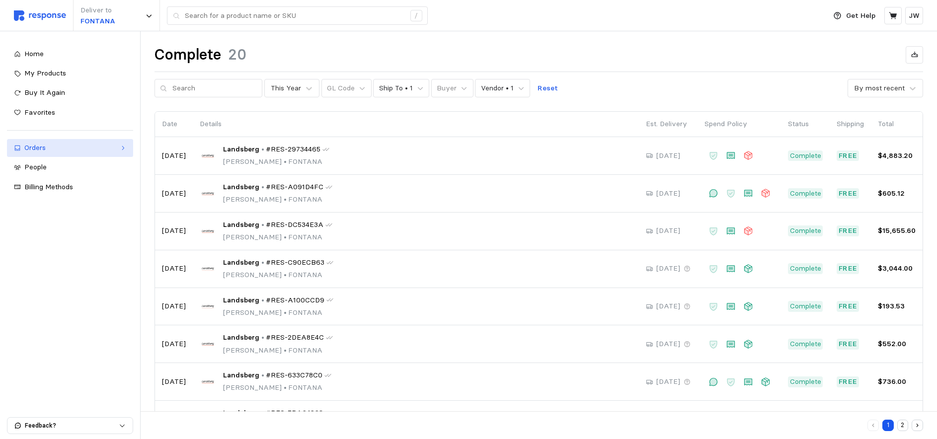
click at [121, 145] on icon at bounding box center [122, 148] width 7 height 7
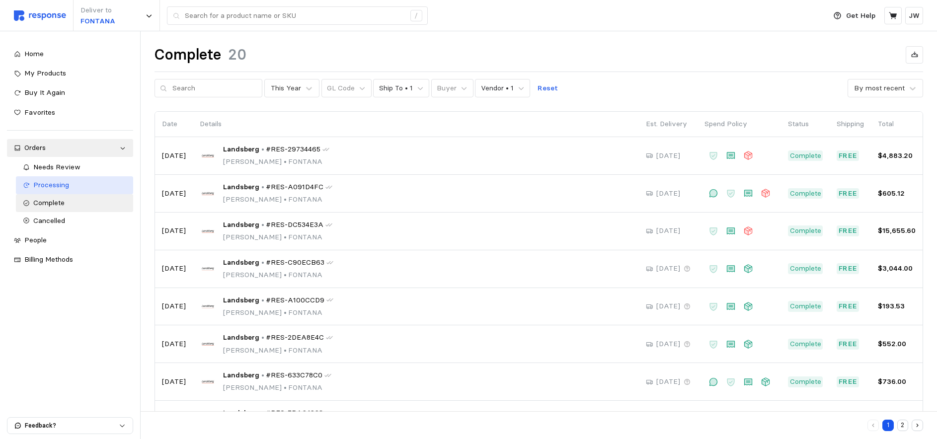
click at [54, 185] on span "Processing" at bounding box center [51, 184] width 36 height 9
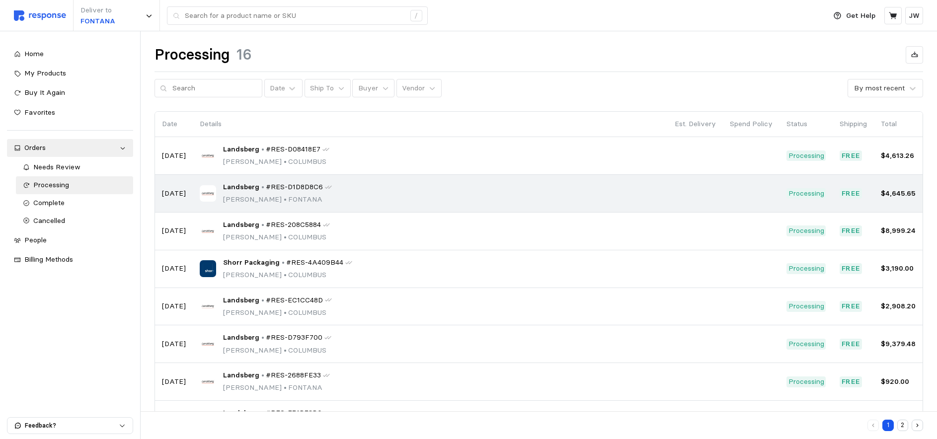
click at [390, 197] on div "Landsberg • #RES-D1D8D8C6 Curtis Arias-Carpenter • FONTANA" at bounding box center [430, 193] width 461 height 23
